Goal: Transaction & Acquisition: Purchase product/service

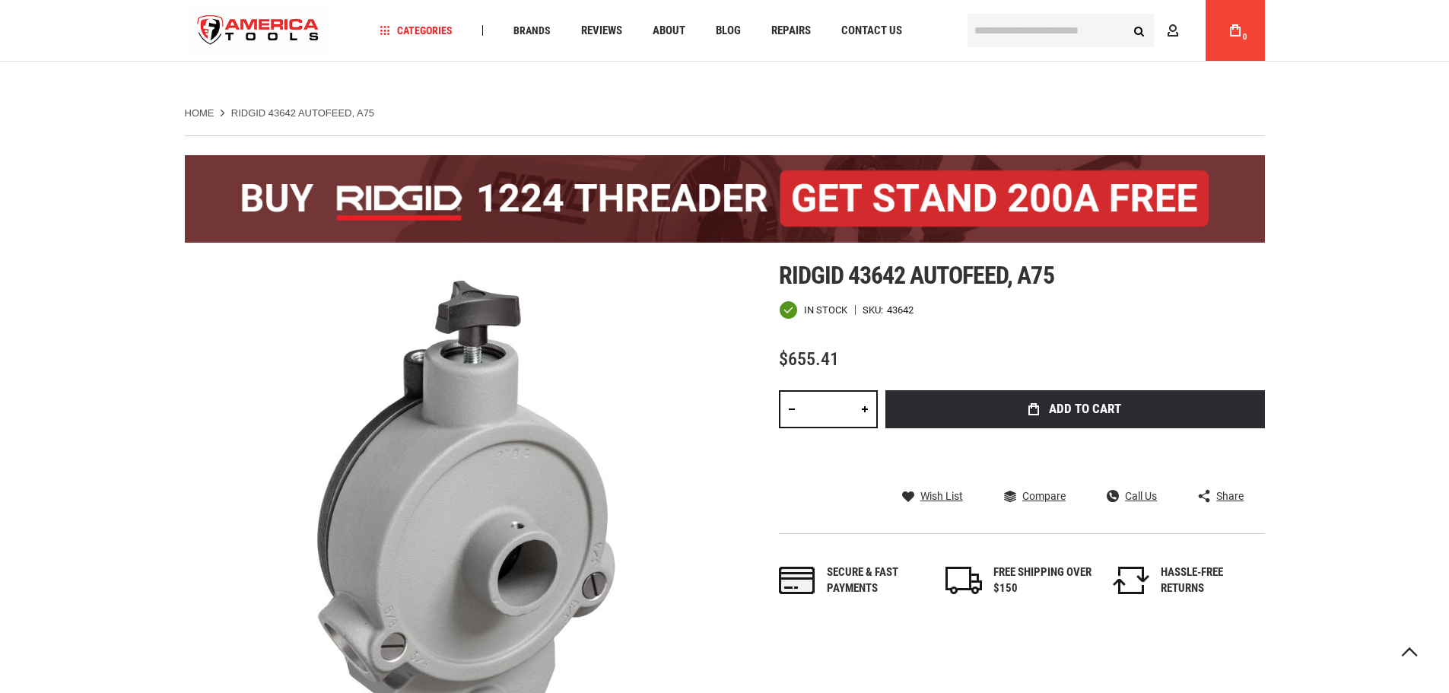
click at [864, 390] on link at bounding box center [865, 409] width 26 height 38
type input "*"
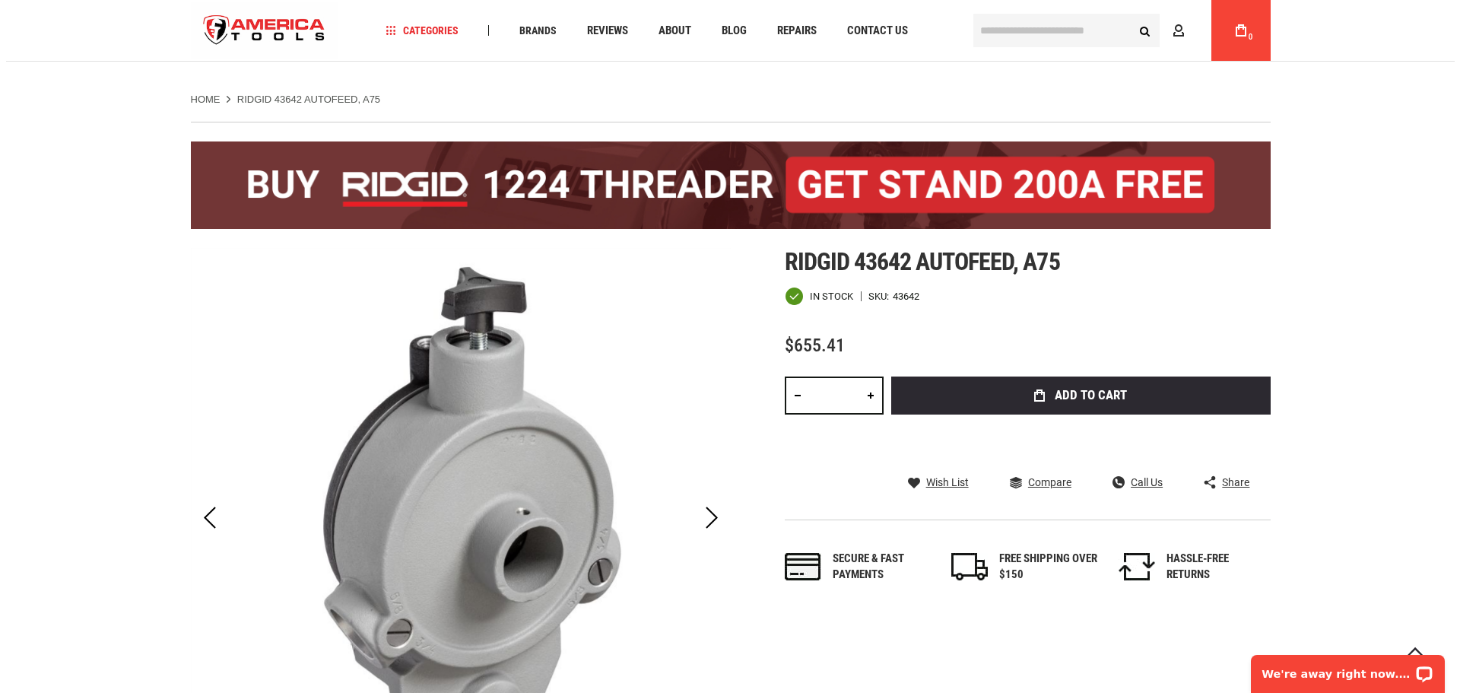
scroll to position [90, 0]
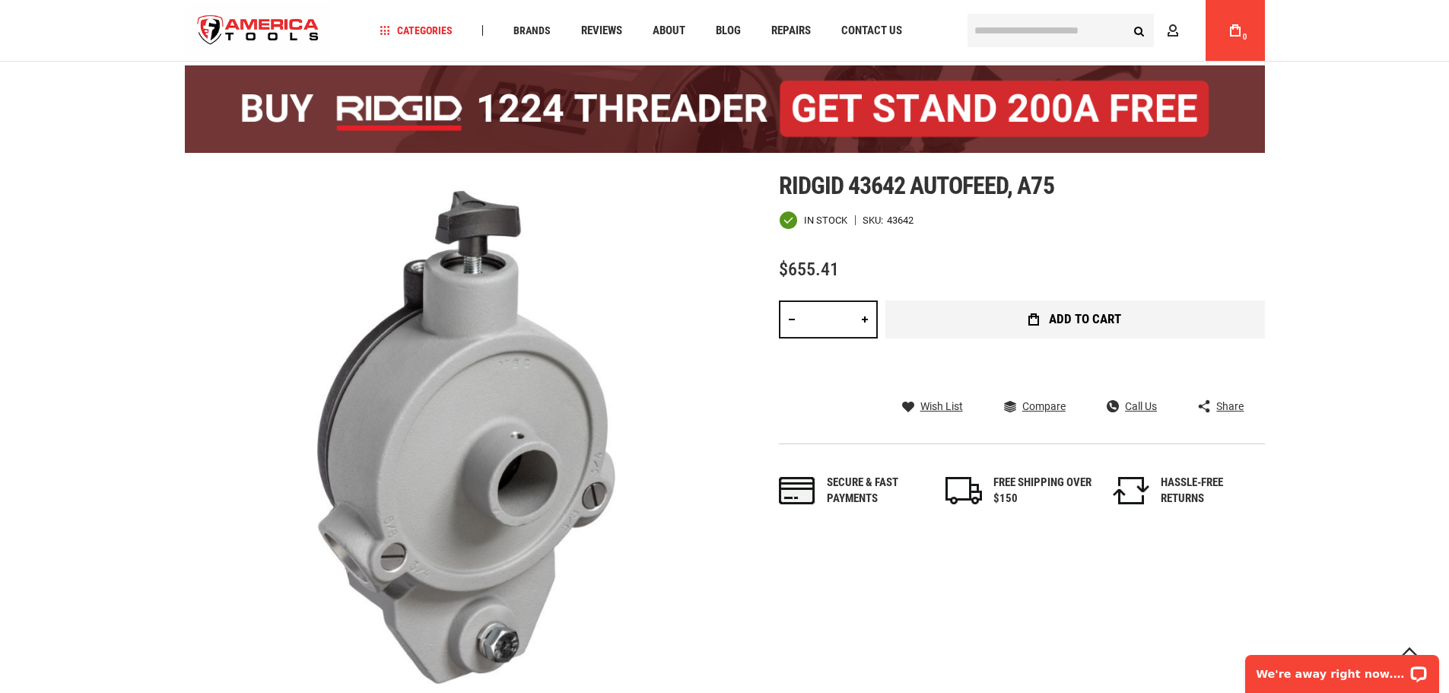
click at [1079, 319] on span "Add to Cart" at bounding box center [1085, 319] width 72 height 13
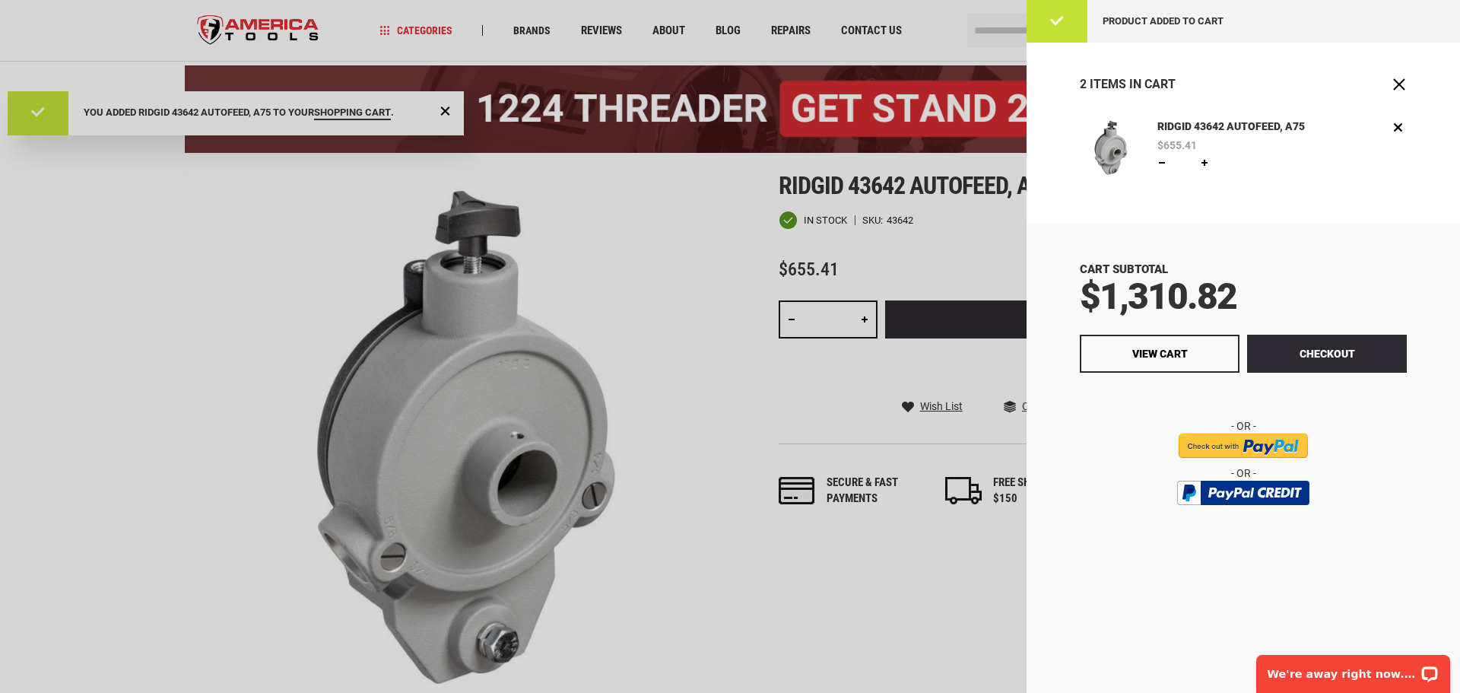
scroll to position [0, 0]
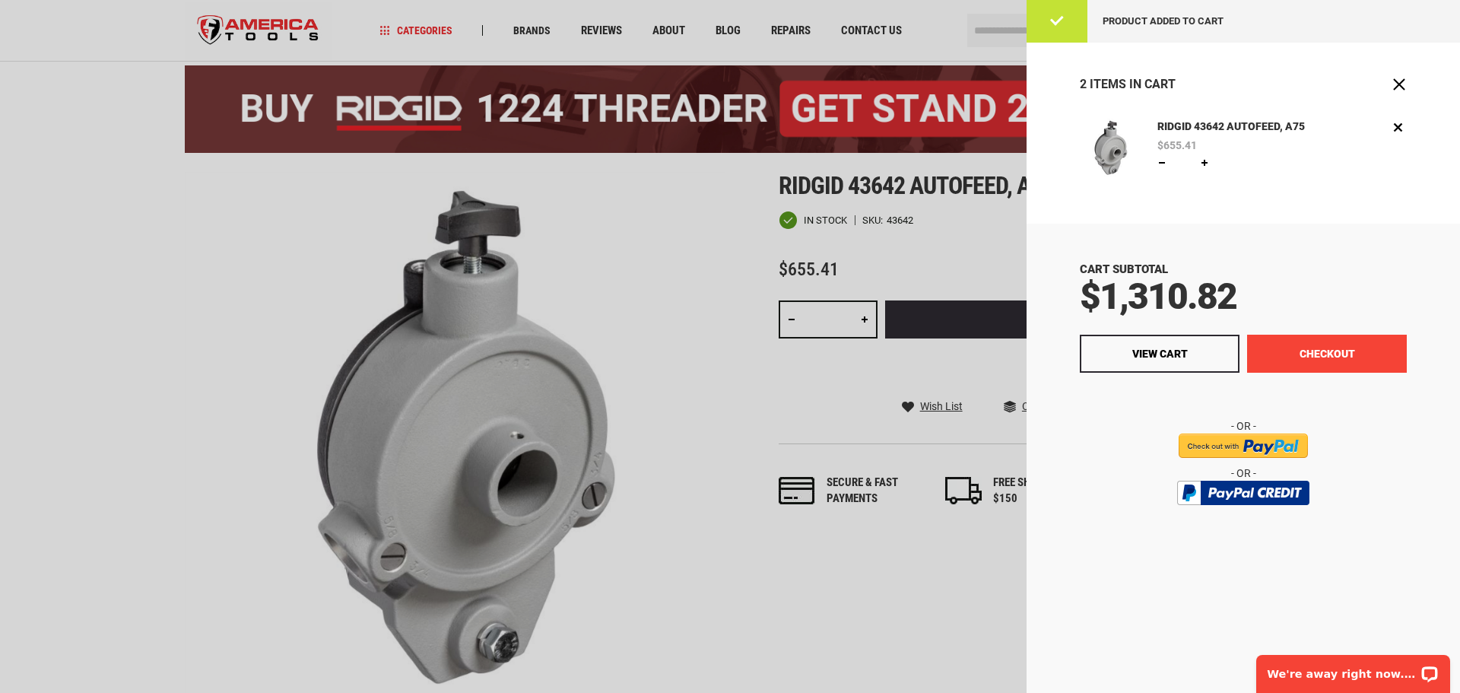
click at [1332, 361] on button "Checkout" at bounding box center [1327, 354] width 160 height 38
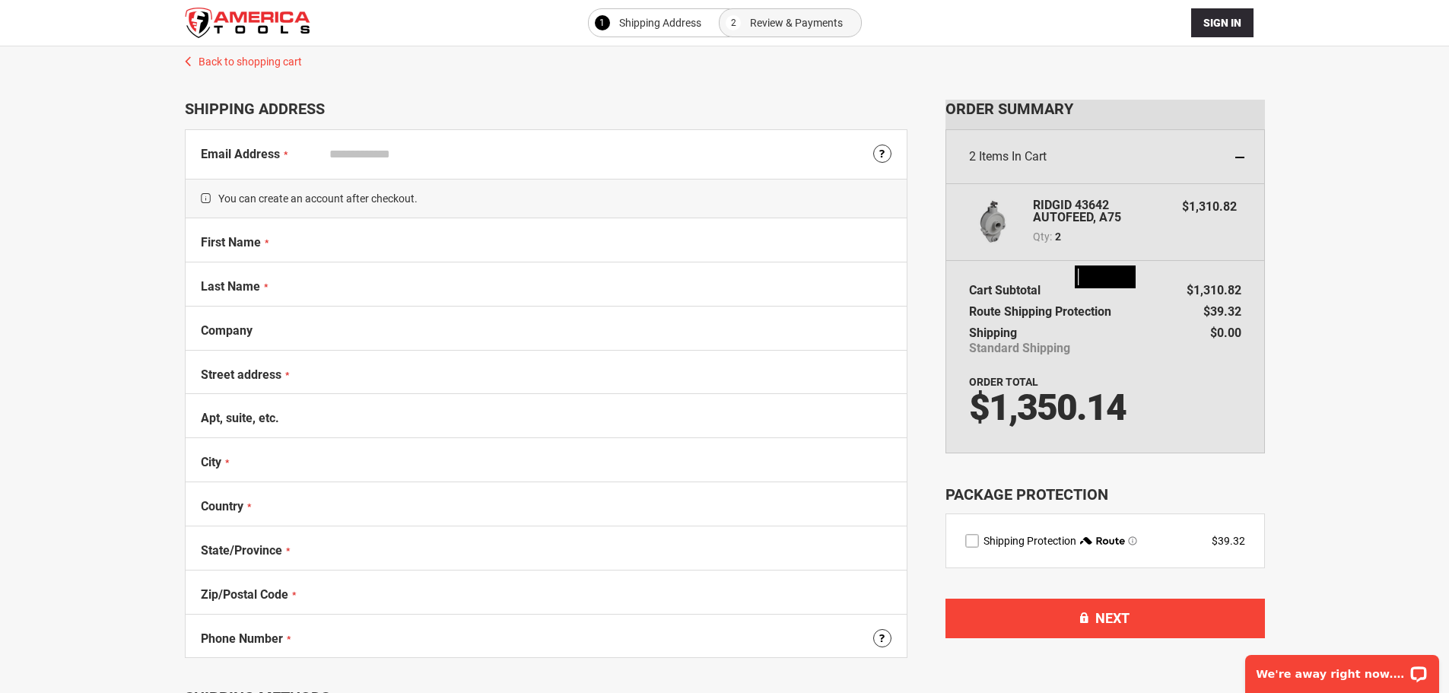
select select "**"
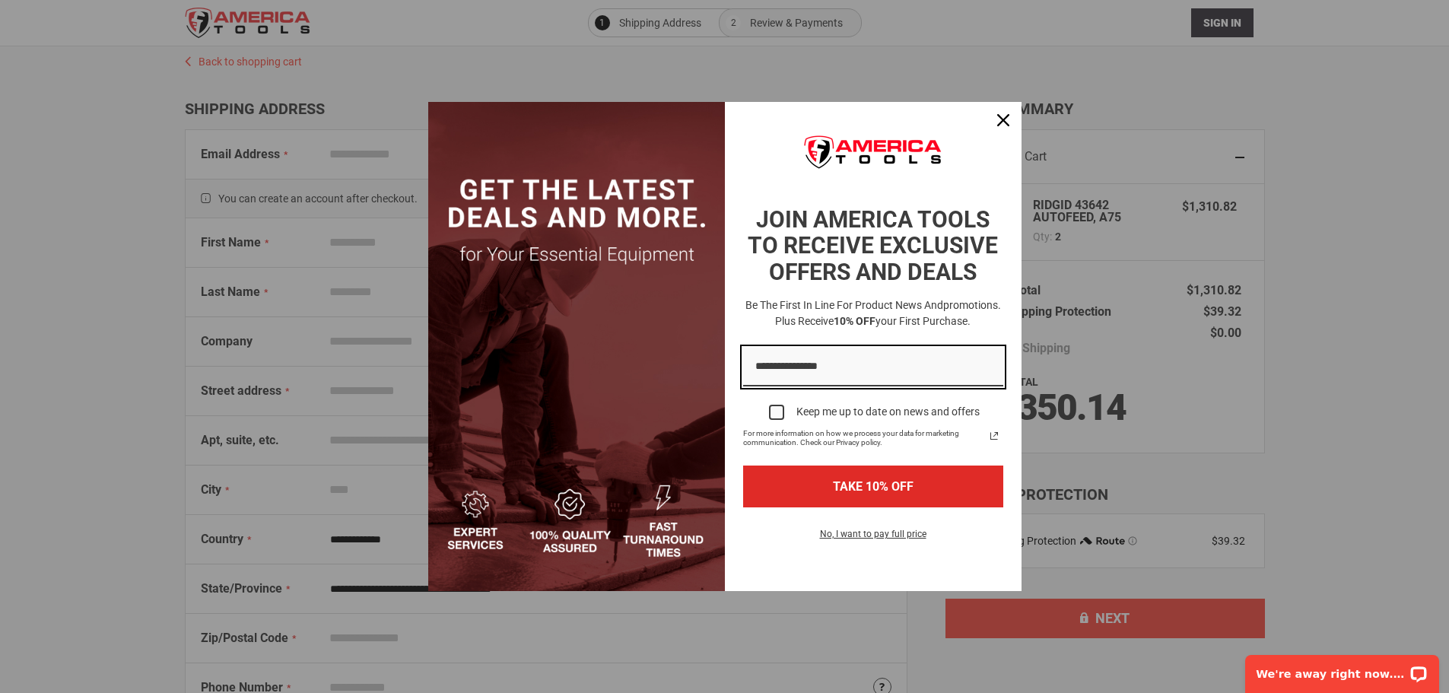
click at [839, 372] on input "Email field" at bounding box center [873, 367] width 260 height 39
type input "**********"
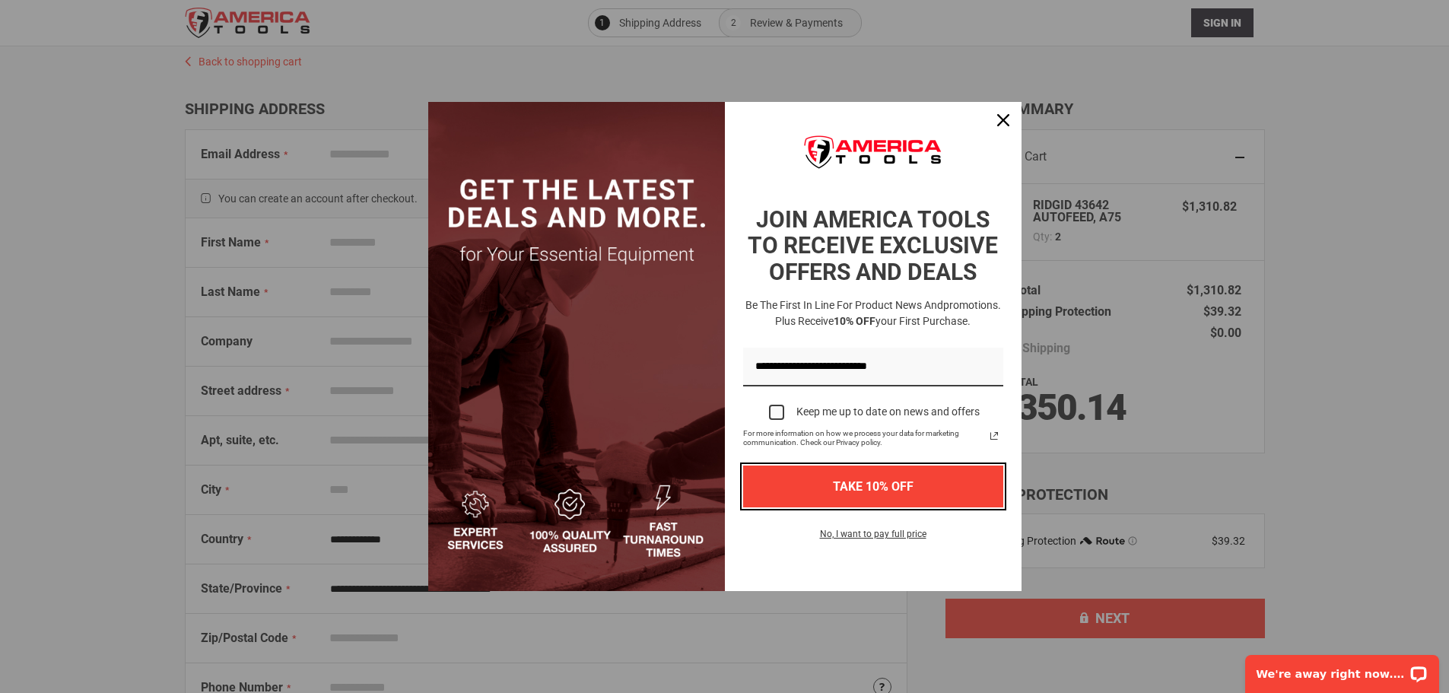
click at [824, 494] on button "TAKE 10% OFF" at bounding box center [873, 486] width 260 height 42
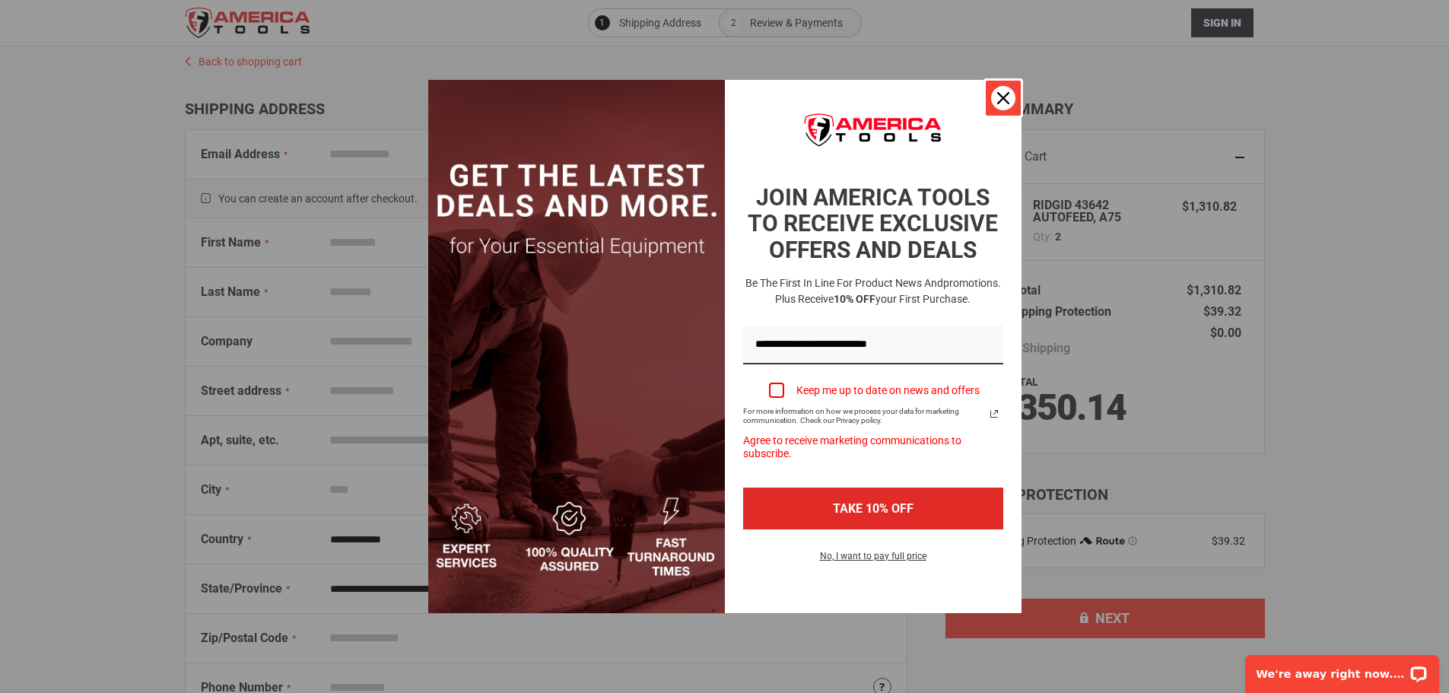
click at [1000, 97] on icon "close icon" at bounding box center [1003, 98] width 12 height 12
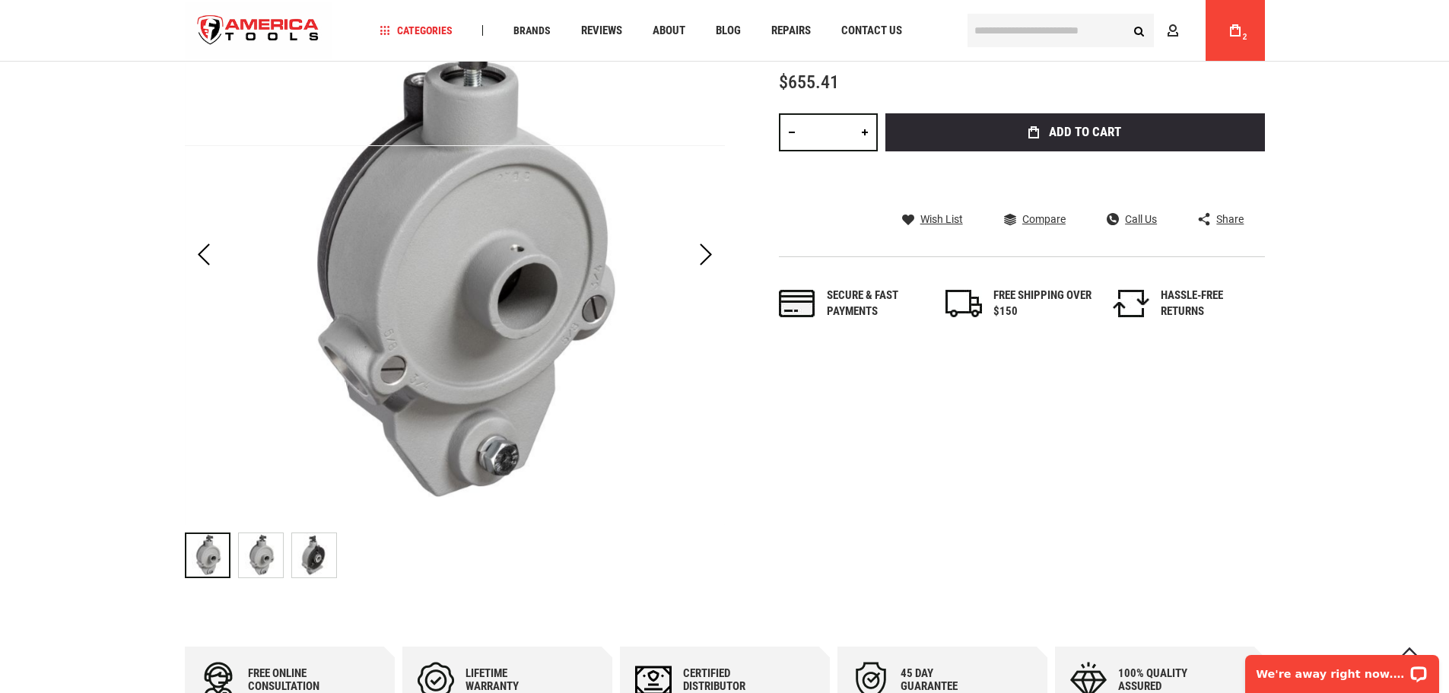
scroll to position [304, 0]
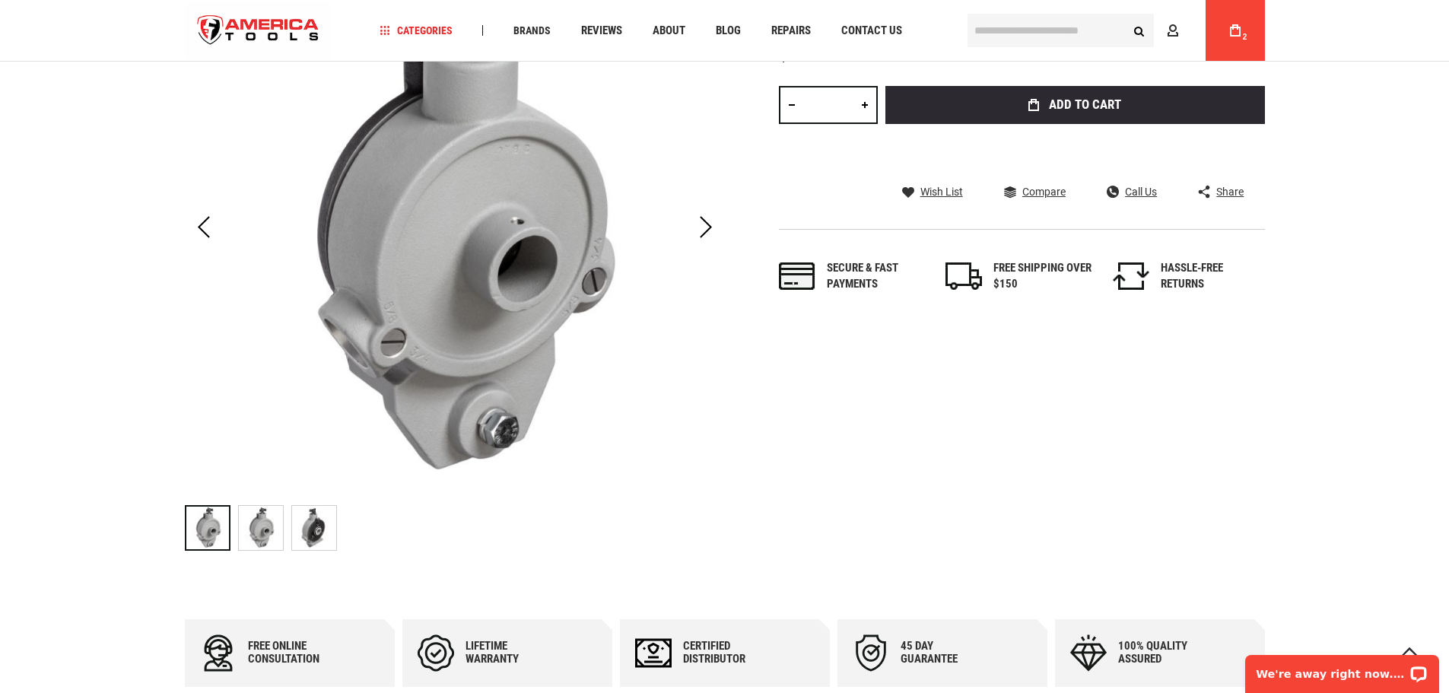
click at [1223, 195] on span "Share" at bounding box center [1229, 191] width 27 height 11
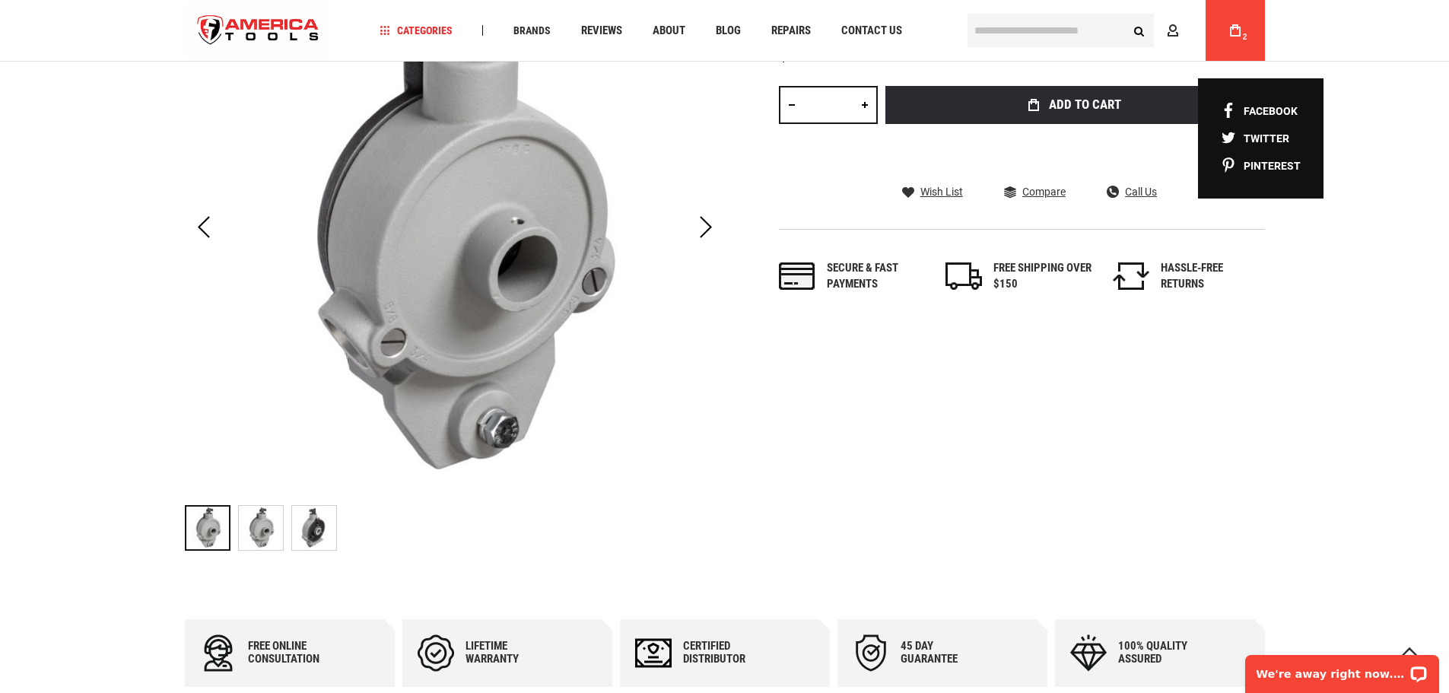
click at [1199, 214] on div "Ridgid 43642 autofeed, a75 In stock SKU 43642 $655.41 Total: $ 655.41 Qty * Add…" at bounding box center [1022, 140] width 486 height 366
